Goal: Task Accomplishment & Management: Use online tool/utility

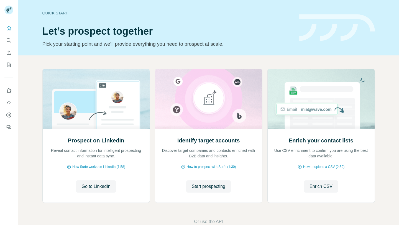
click at [147, 54] on div "Quick start Let’s prospect together Pick your starting point and we’ll provide …" at bounding box center [208, 27] width 381 height 55
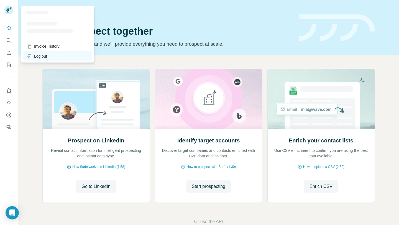
click at [37, 58] on div "Log out" at bounding box center [36, 56] width 21 height 6
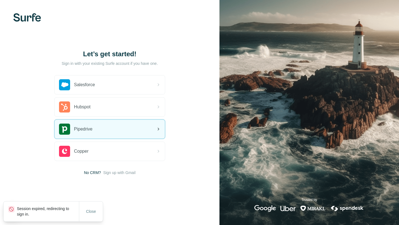
click at [114, 125] on div "Pipedrive" at bounding box center [110, 129] width 110 height 19
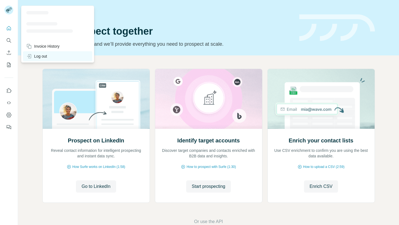
click at [33, 56] on div "Log out" at bounding box center [36, 56] width 21 height 6
